Goal: Information Seeking & Learning: Find specific fact

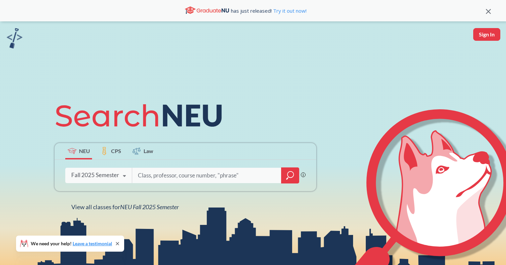
click at [218, 177] on input "search" at bounding box center [206, 176] width 139 height 14
type input "aitygen"
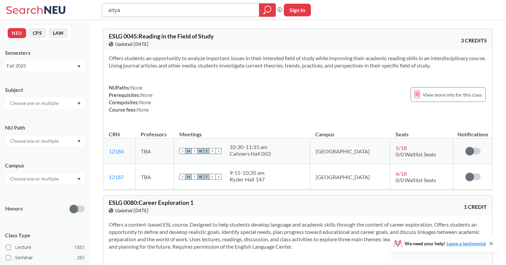
type input "[PERSON_NAME]"
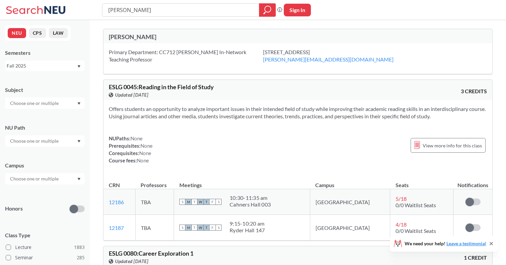
click at [117, 37] on div "[PERSON_NAME]" at bounding box center [203, 36] width 189 height 7
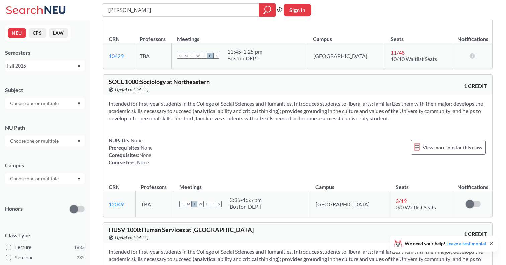
scroll to position [2895, 0]
